Goal: Find contact information: Obtain details needed to contact an individual or organization

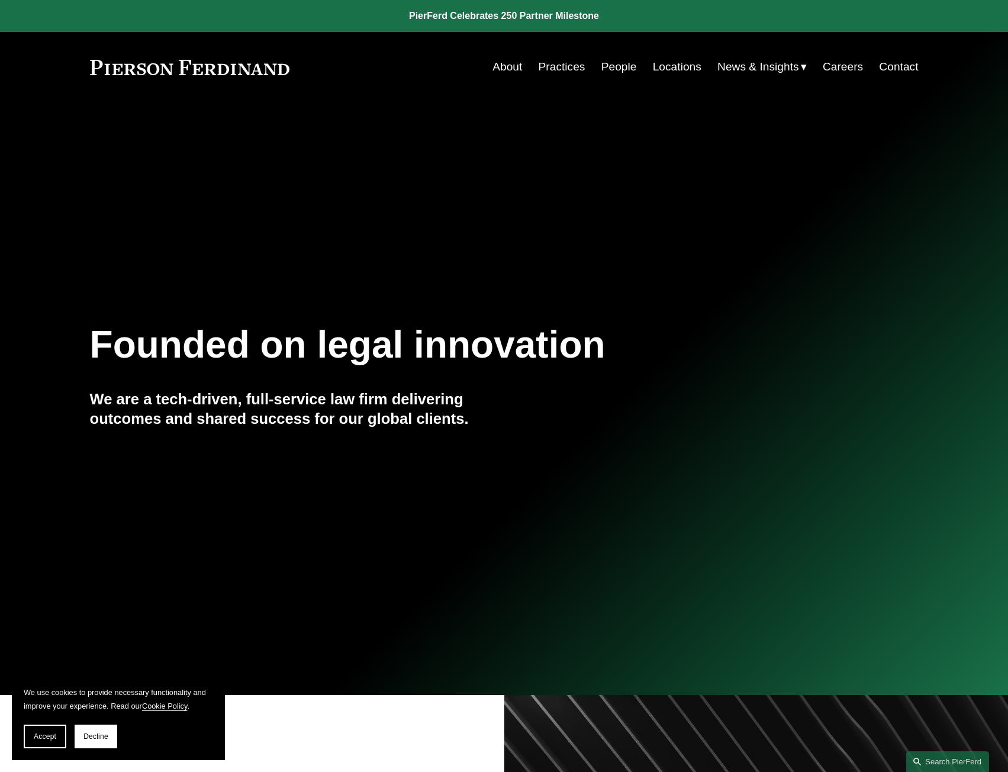
click at [506, 67] on link "About" at bounding box center [507, 67] width 30 height 22
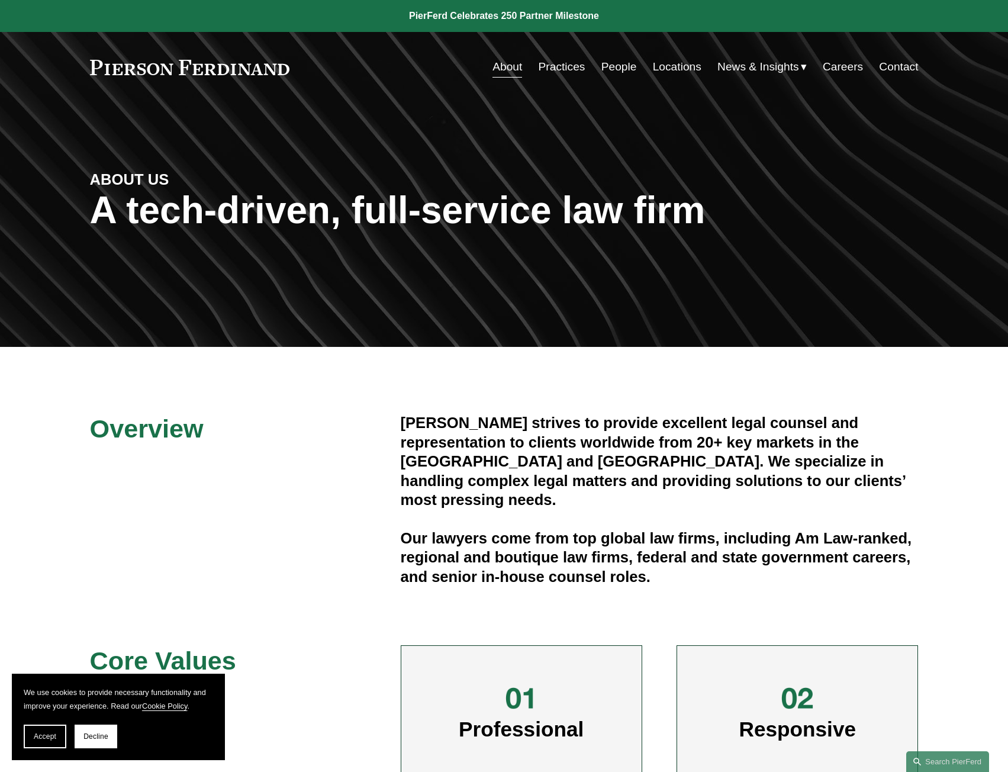
click at [611, 66] on link "People" at bounding box center [619, 67] width 36 height 22
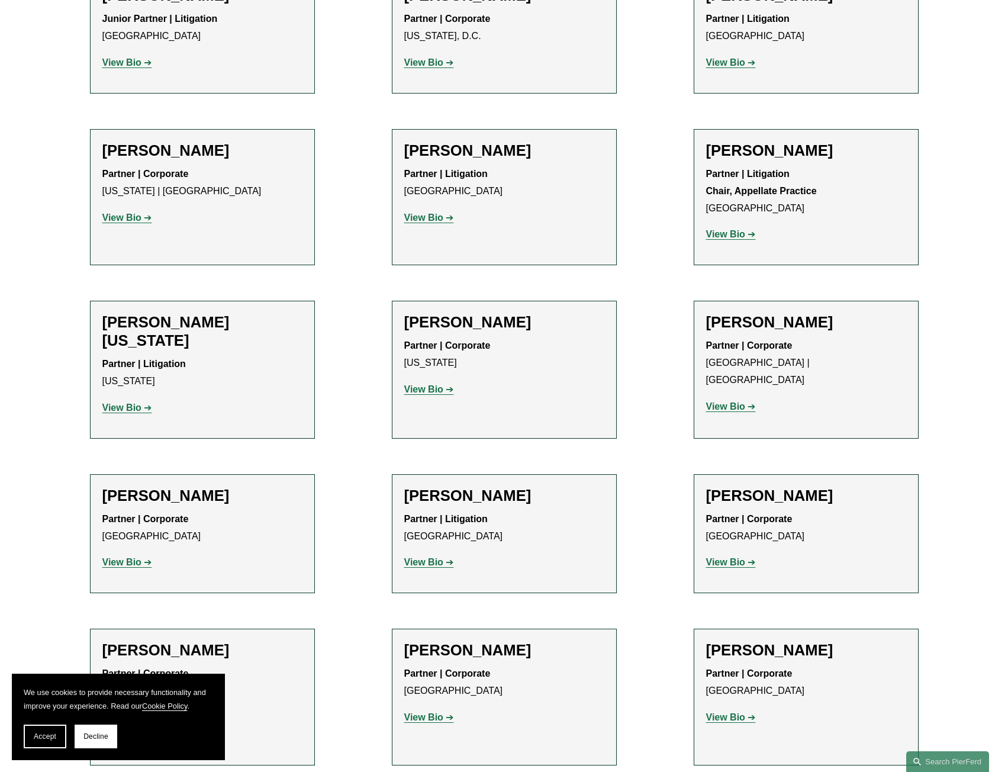
scroll to position [14369, 0]
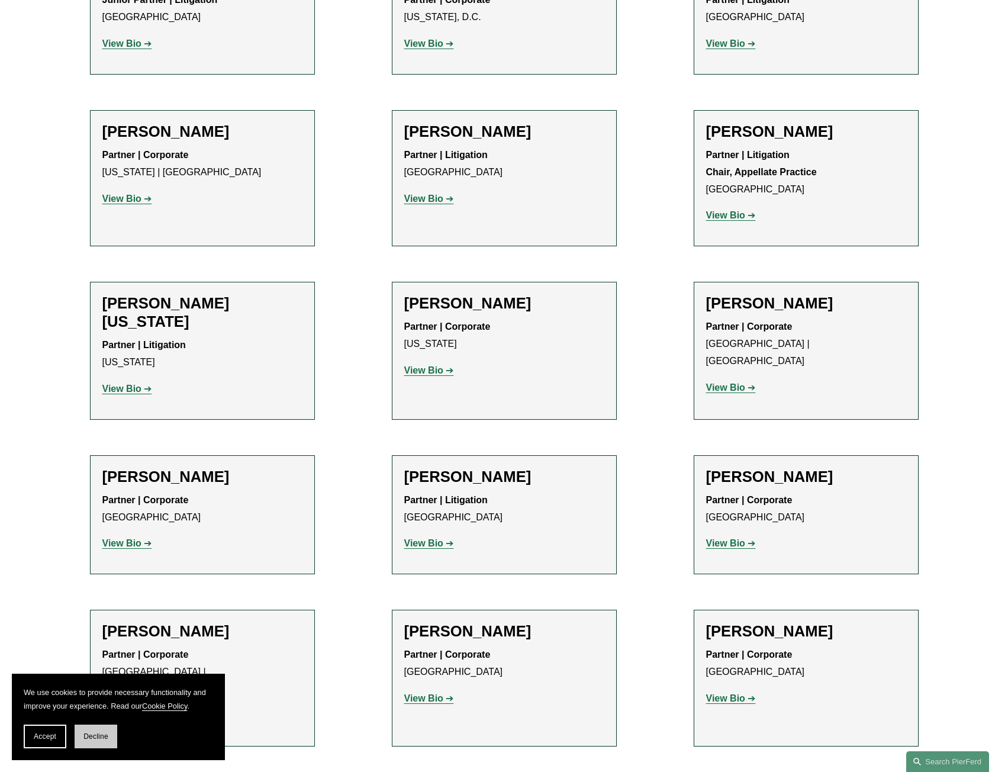
click at [97, 736] on span "Decline" at bounding box center [95, 736] width 25 height 8
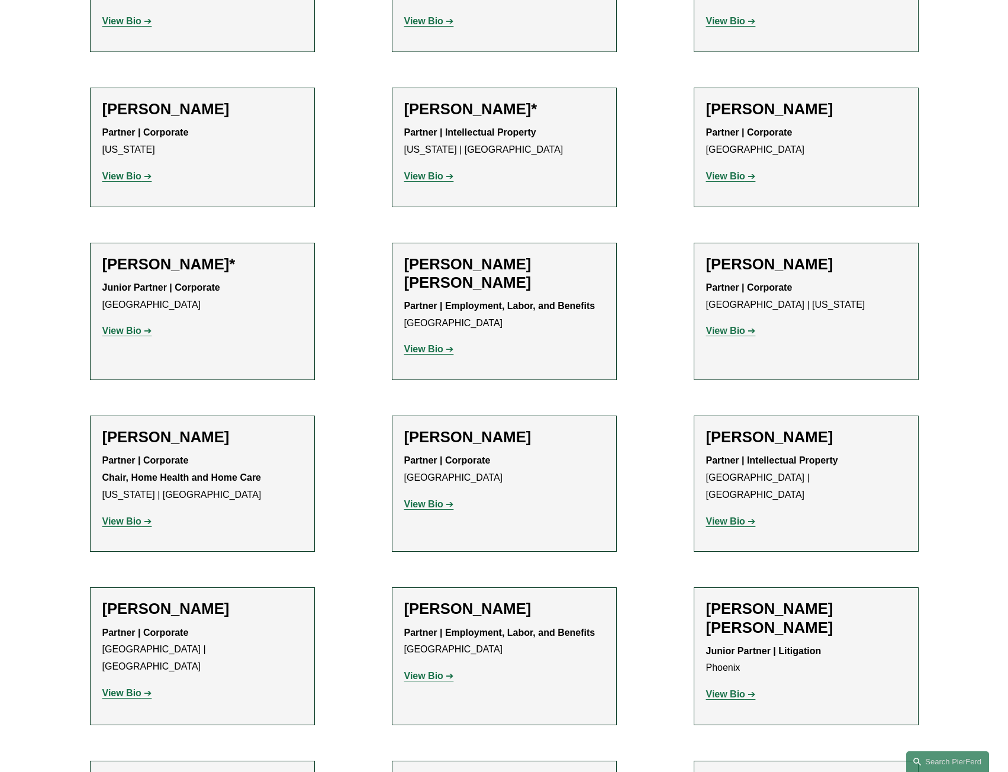
scroll to position [0, 0]
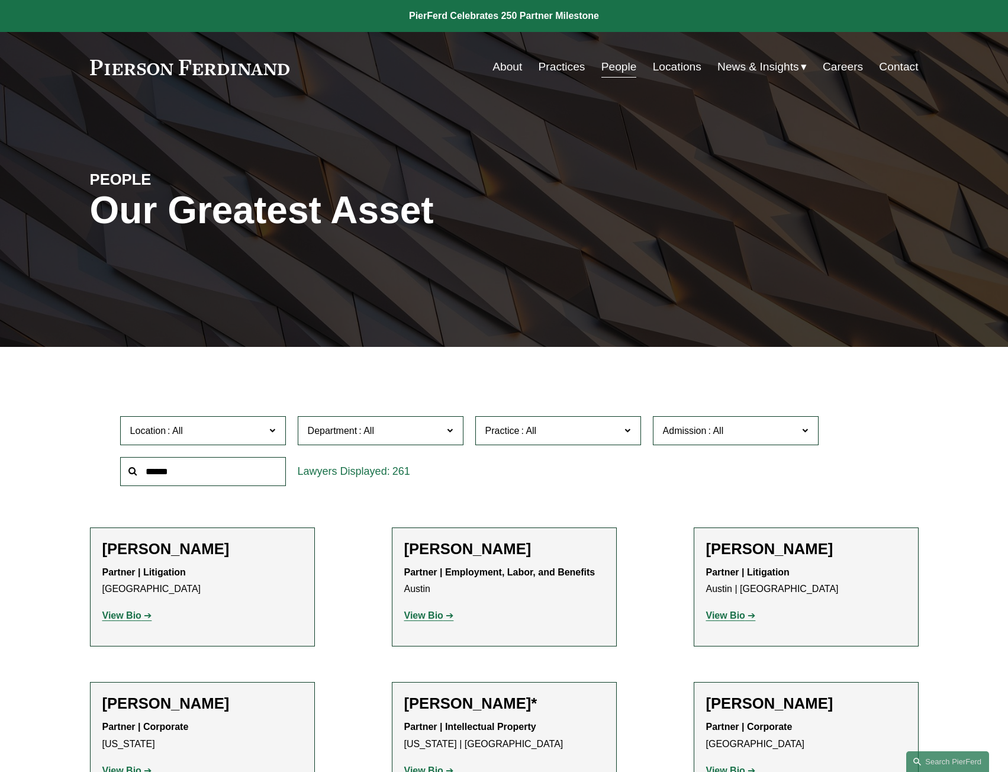
click at [683, 62] on link "Locations" at bounding box center [677, 67] width 49 height 22
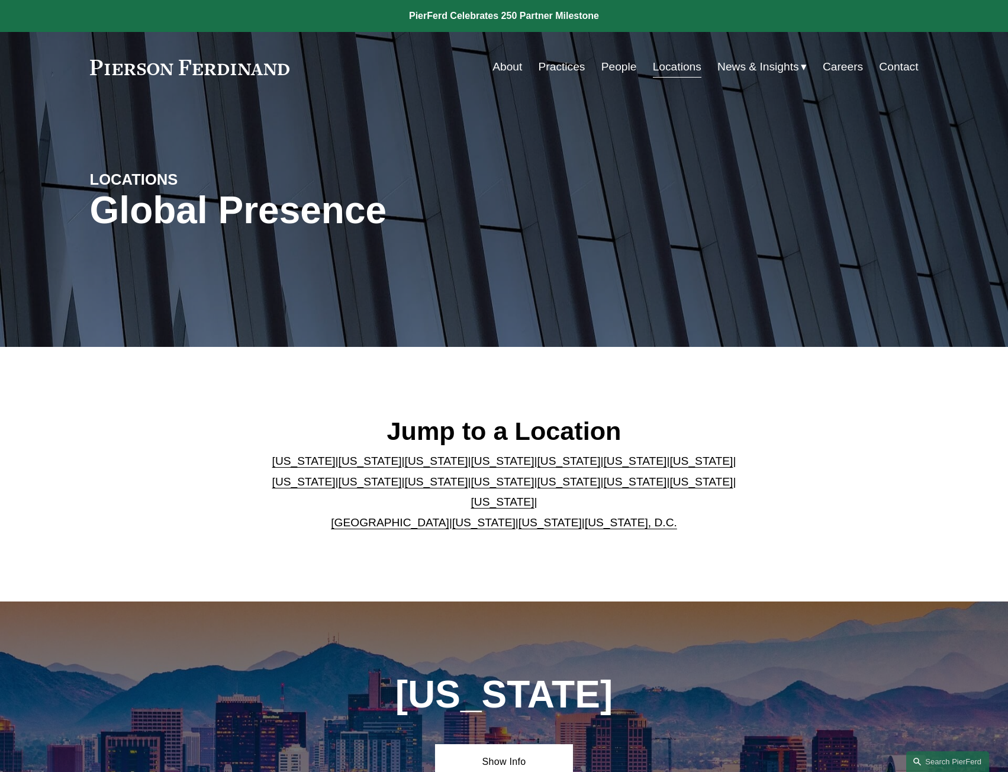
click at [518, 516] on link "[US_STATE]" at bounding box center [549, 522] width 63 height 12
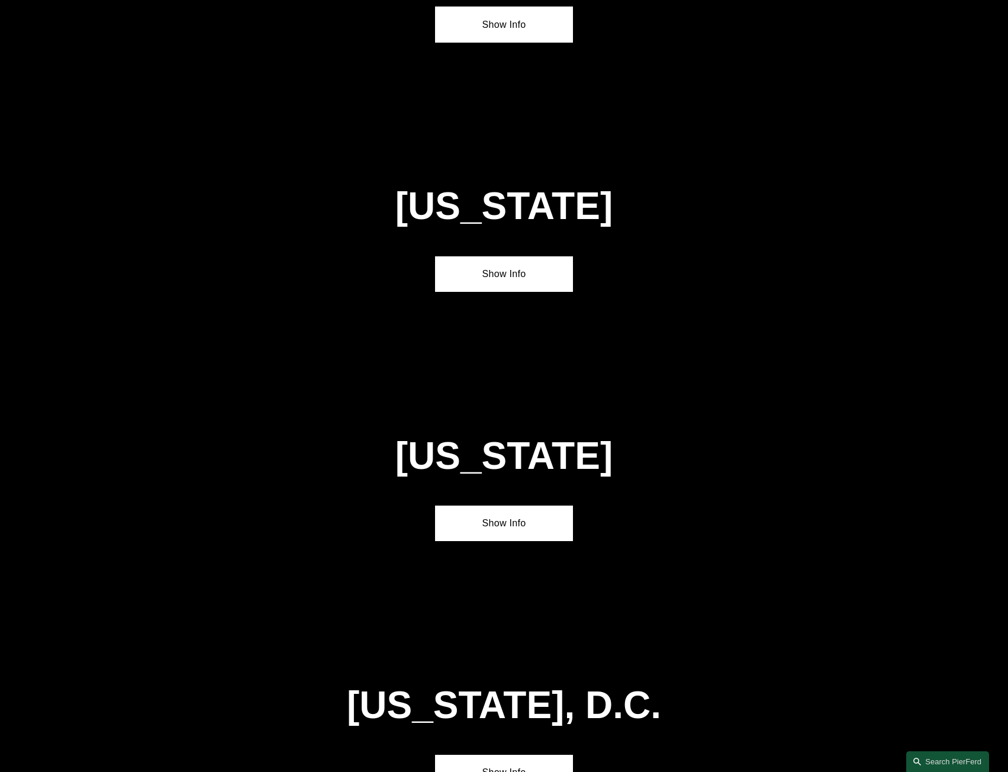
scroll to position [4831, 0]
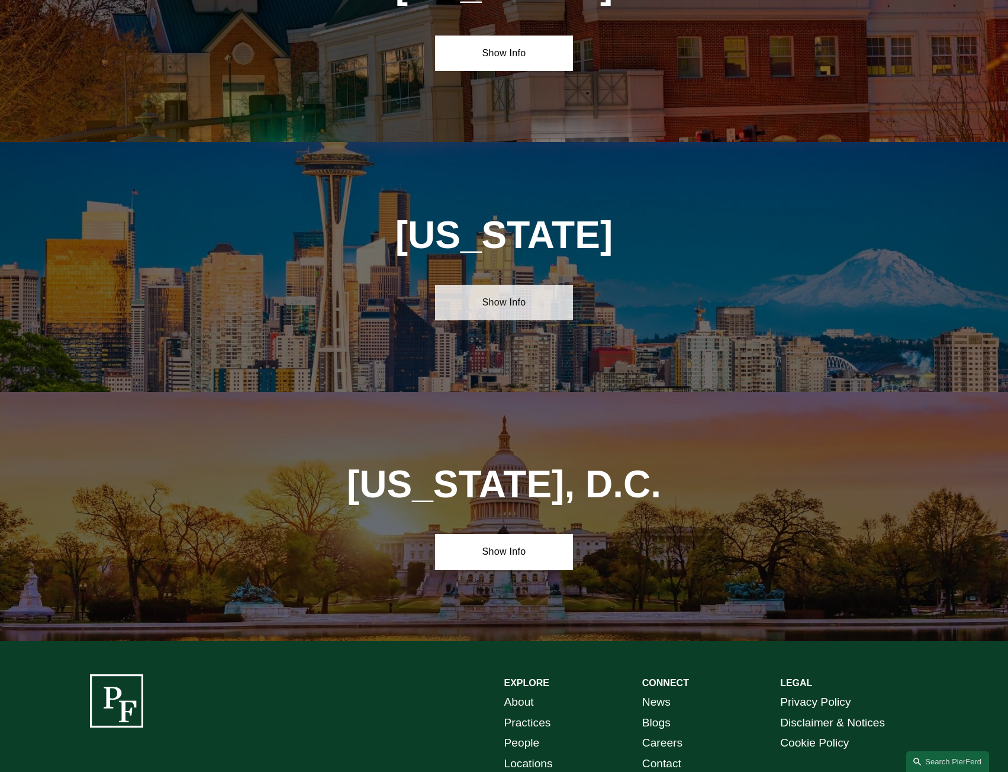
click at [499, 285] on link "Show Info" at bounding box center [504, 303] width 138 height 36
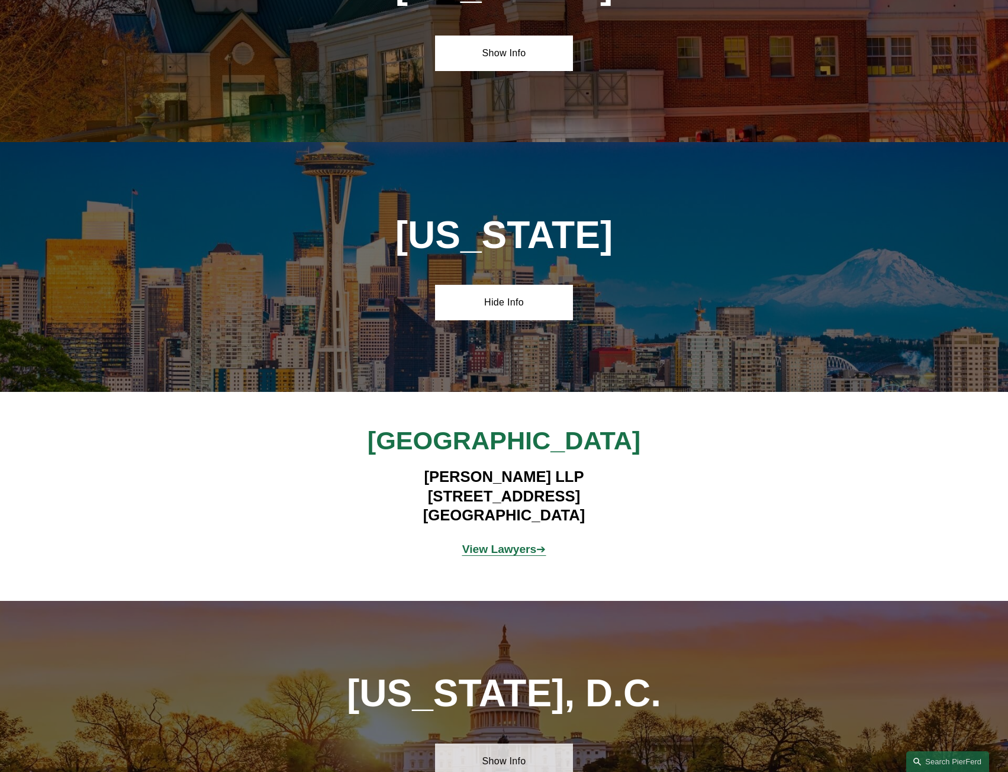
click at [507, 743] on link "Show Info" at bounding box center [504, 761] width 138 height 36
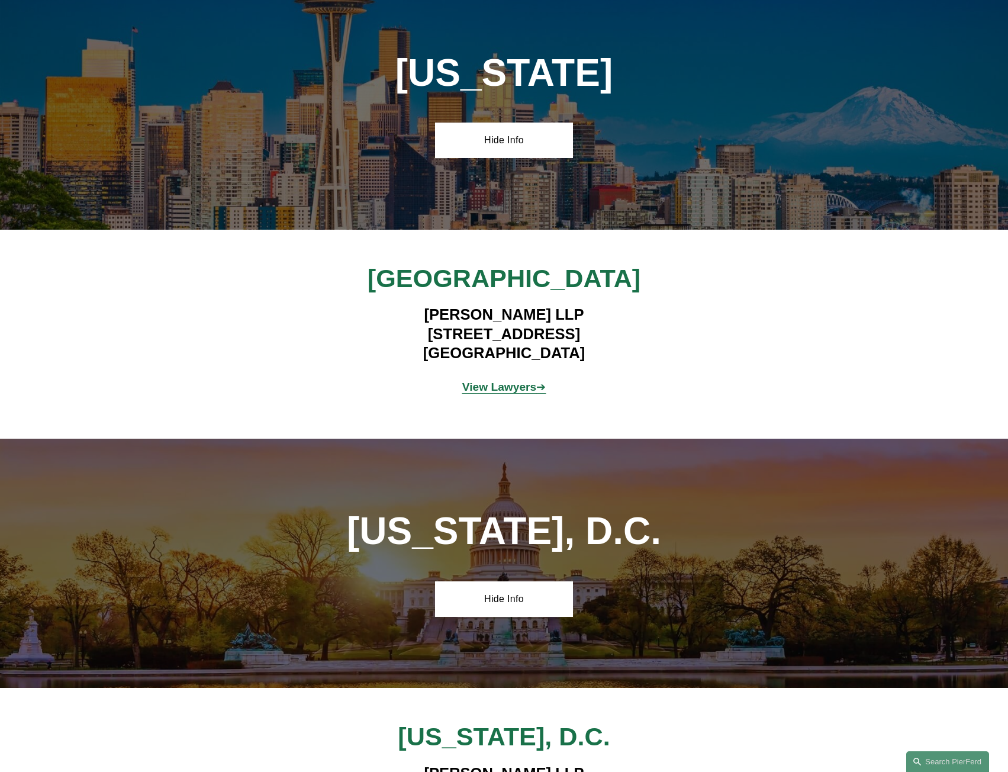
scroll to position [5009, 0]
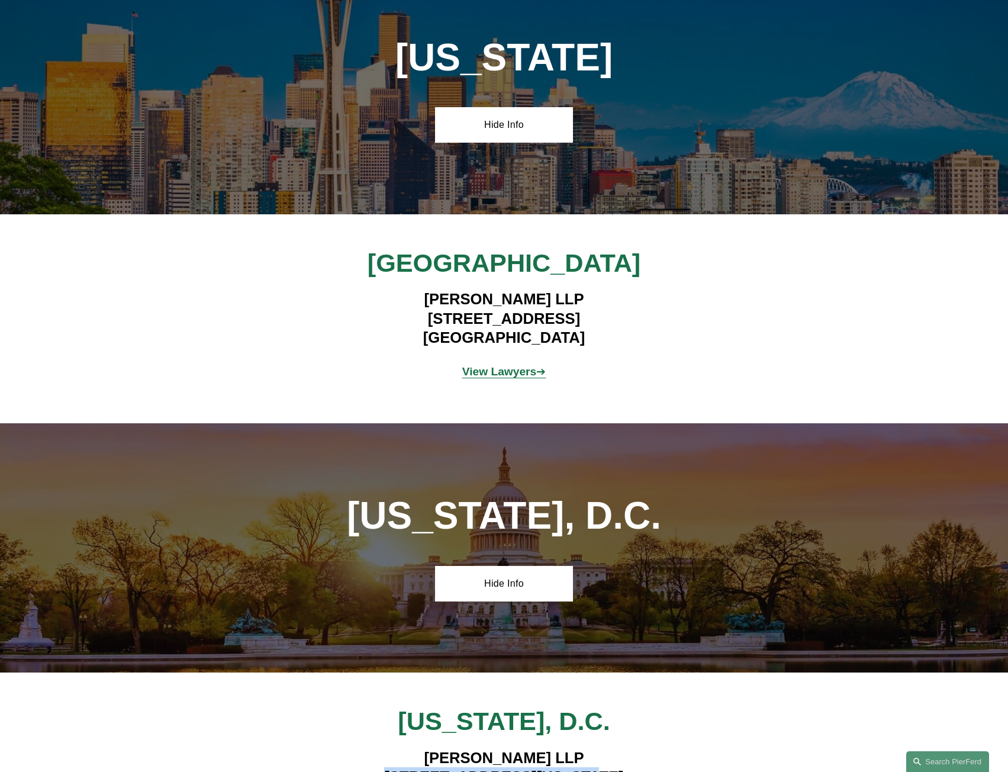
drag, startPoint x: 558, startPoint y: 646, endPoint x: 378, endPoint y: 652, distance: 180.6
click at [378, 748] on h4 "Pierson Ferdinand LLP 601 Pennsylvania Ave NW, Suite 900 Washington, DC 20004" at bounding box center [504, 776] width 484 height 57
copy h4 "601 Pennsylvania Ave NW"
